Goal: Information Seeking & Learning: Learn about a topic

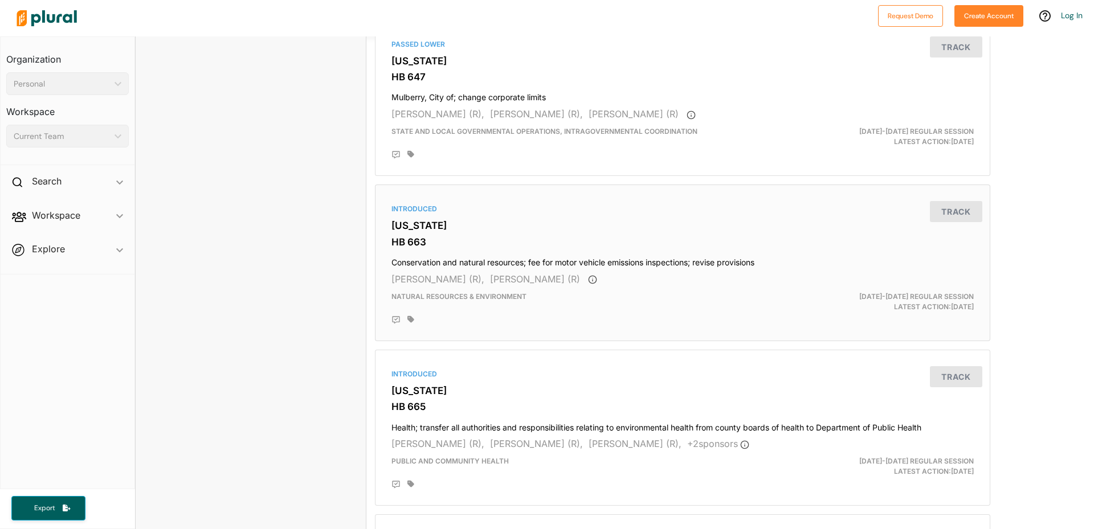
scroll to position [2325, 0]
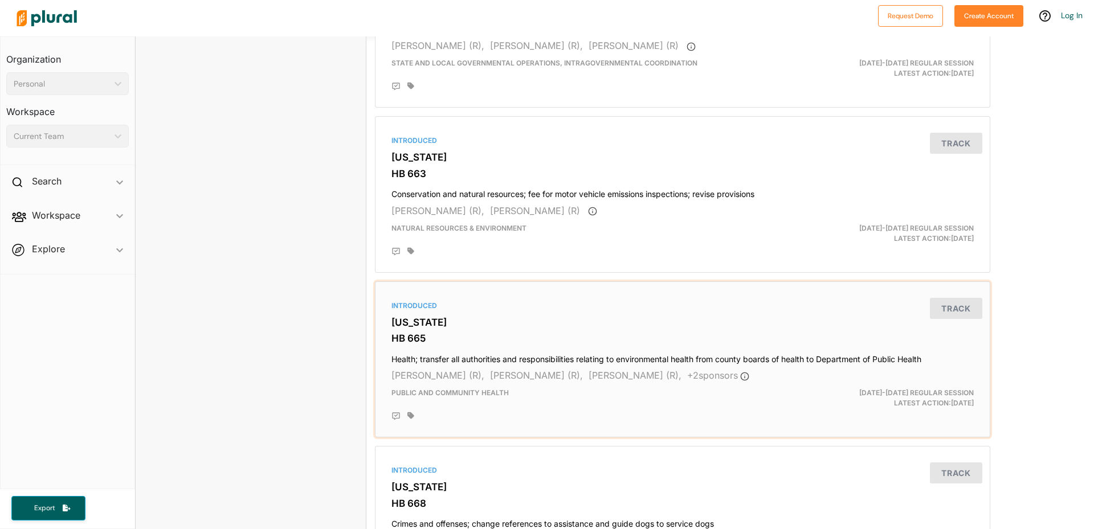
click at [418, 333] on h3 "HB 665" at bounding box center [683, 338] width 582 height 11
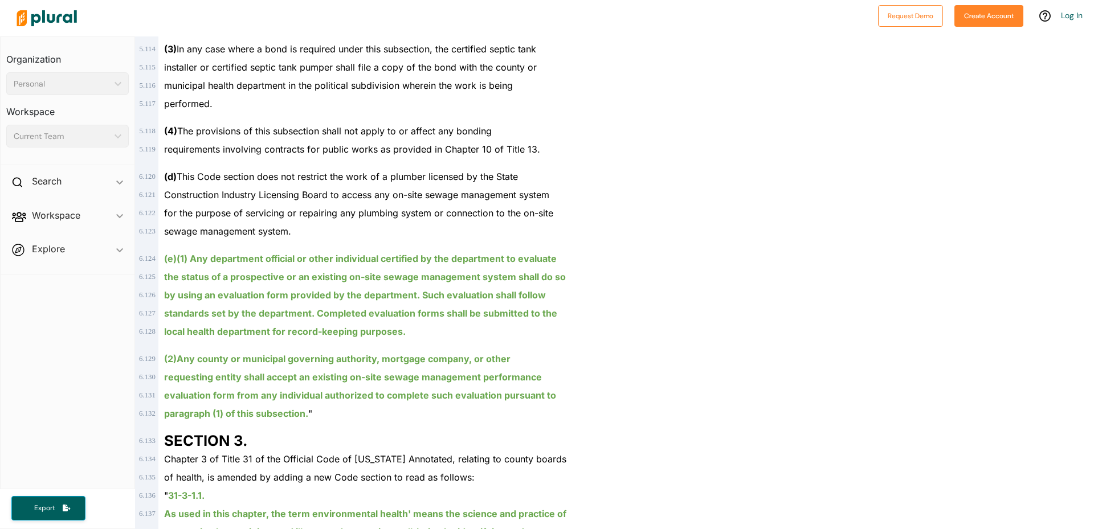
drag, startPoint x: 495, startPoint y: 177, endPoint x: 210, endPoint y: 199, distance: 285.3
copy div "Official Code 1 . 2 of [US_STATE]"
